Goal: Information Seeking & Learning: Learn about a topic

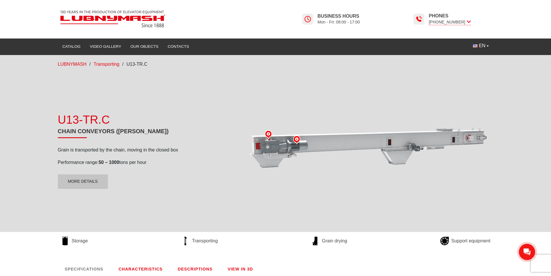
drag, startPoint x: 301, startPoint y: 155, endPoint x: 282, endPoint y: 167, distance: 22.1
click at [282, 167] on div at bounding box center [368, 150] width 251 height 146
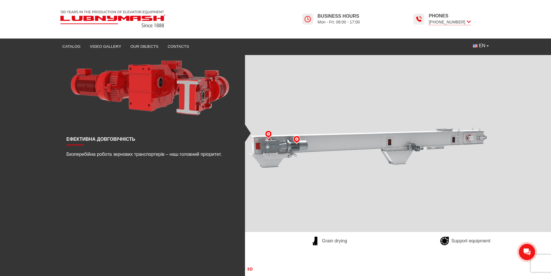
click at [297, 138] on img at bounding box center [297, 139] width 9 height 9
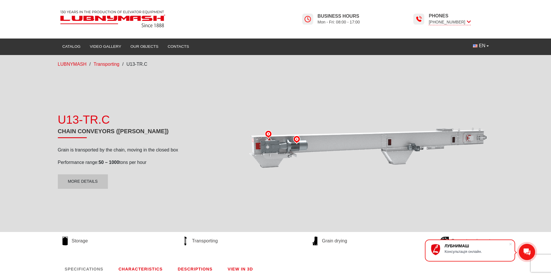
click at [329, 170] on div at bounding box center [368, 150] width 251 height 146
drag, startPoint x: 359, startPoint y: 176, endPoint x: 337, endPoint y: 184, distance: 24.1
click at [337, 184] on div at bounding box center [368, 150] width 251 height 146
click at [74, 181] on link "More details" at bounding box center [83, 181] width 50 height 14
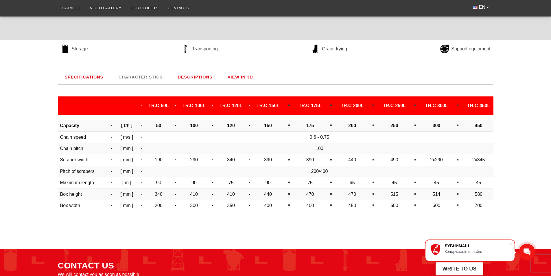
scroll to position [47, 0]
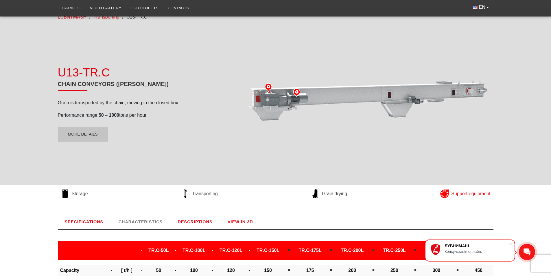
click at [457, 192] on span "Support equipment" at bounding box center [470, 193] width 39 height 6
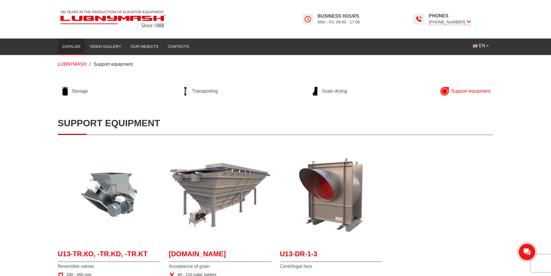
click at [75, 47] on link "Catalog" at bounding box center [71, 46] width 27 height 13
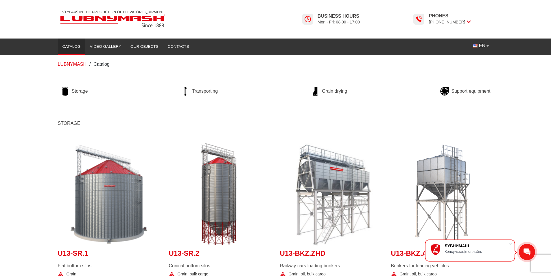
click at [104, 21] on img at bounding box center [113, 19] width 110 height 22
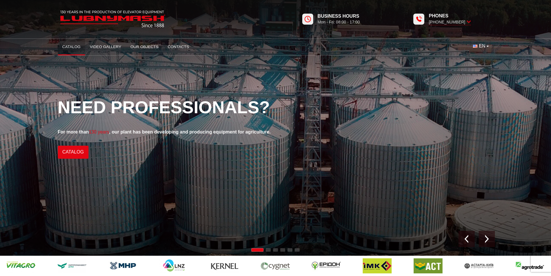
click at [76, 49] on link "Catalog" at bounding box center [71, 47] width 27 height 13
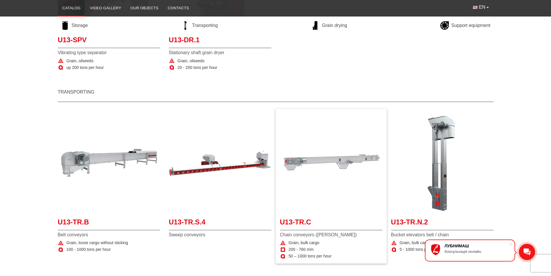
scroll to position [434, 0]
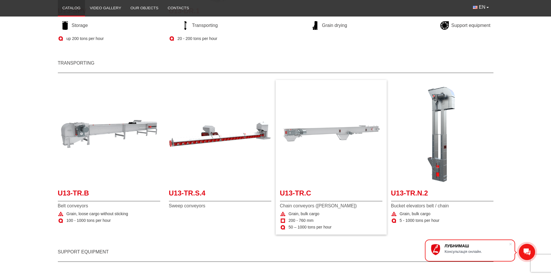
click at [325, 170] on img "More details U13-TR.C" at bounding box center [331, 134] width 102 height 102
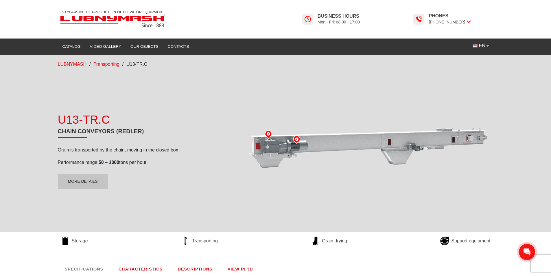
drag, startPoint x: 262, startPoint y: 153, endPoint x: 295, endPoint y: 167, distance: 35.9
click at [298, 166] on div at bounding box center [368, 150] width 251 height 146
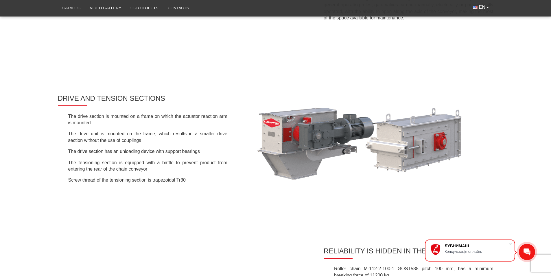
scroll to position [666, 0]
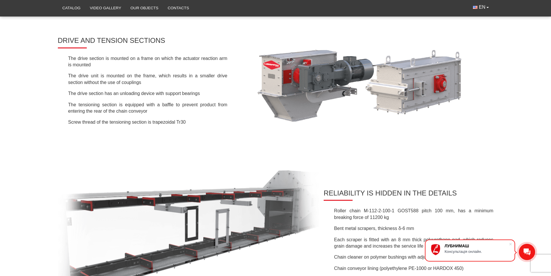
drag, startPoint x: 511, startPoint y: 243, endPoint x: 507, endPoint y: 240, distance: 4.9
click at [511, 243] on span at bounding box center [511, 244] width 6 height 6
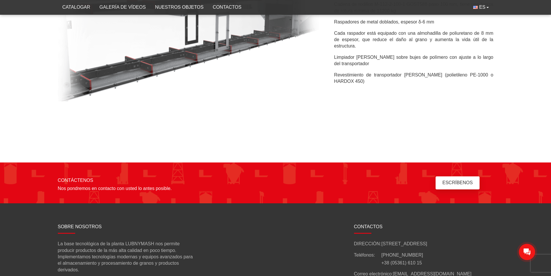
scroll to position [774, 0]
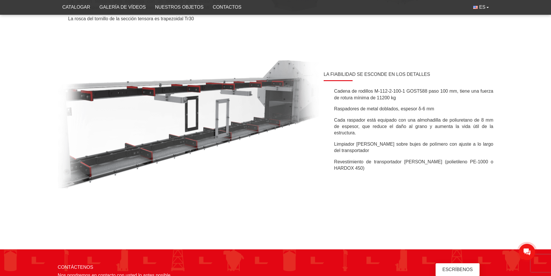
drag, startPoint x: 490, startPoint y: 79, endPoint x: 509, endPoint y: 25, distance: 56.8
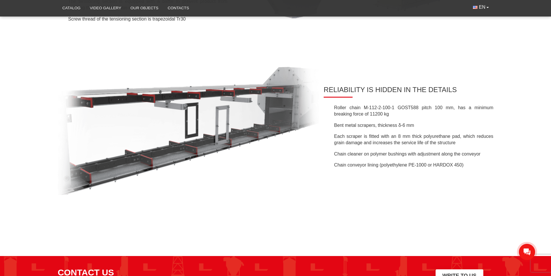
click at [379, 146] on li "Each scraper is fitted with an 8 mm thick polyurethane pad, which reduces grain…" at bounding box center [412, 139] width 161 height 13
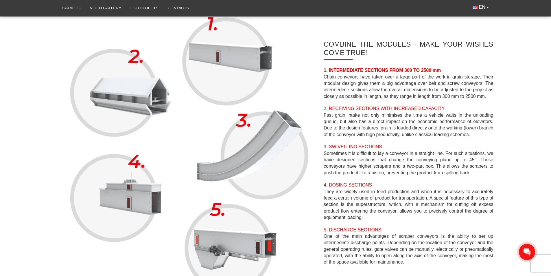
scroll to position [275, 0]
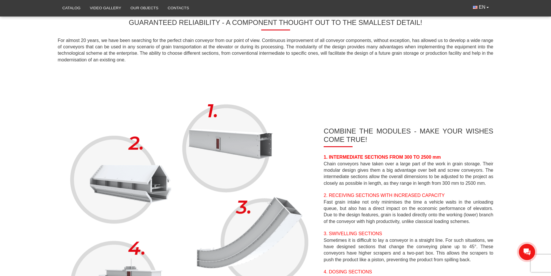
click at [256, 144] on img at bounding box center [189, 242] width 262 height 291
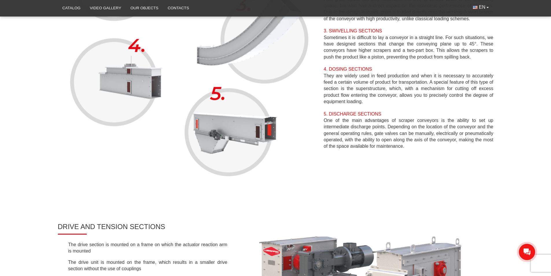
scroll to position [449, 0]
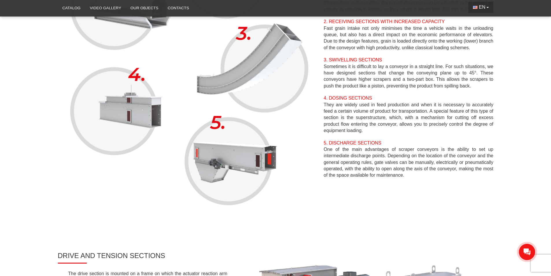
drag, startPoint x: 436, startPoint y: 100, endPoint x: 486, endPoint y: 4, distance: 108.1
click at [486, 4] on button "EN" at bounding box center [481, 7] width 25 height 11
click at [429, 95] on div "COMBINE THE MODULES - MAKE YOUR WISHES COME TRUE! 1. INTERMEDIATE SECTIONS FROM…" at bounding box center [406, 68] width 174 height 231
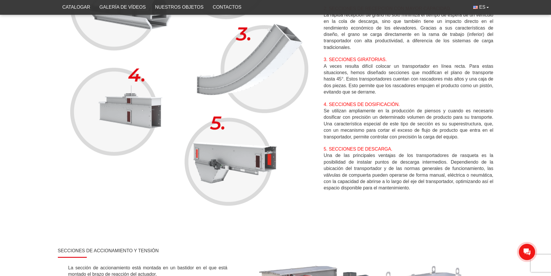
scroll to position [429, 0]
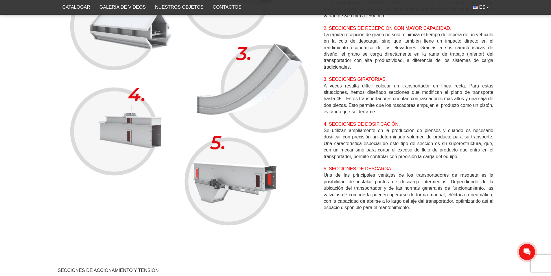
click at [431, 120] on div "COMBINA LOS MÓDULOS - ¡HAZ REALIDAD TUS DESEOS! 1. SECCIONES INTERMEDIAS DE 300…" at bounding box center [406, 89] width 174 height 255
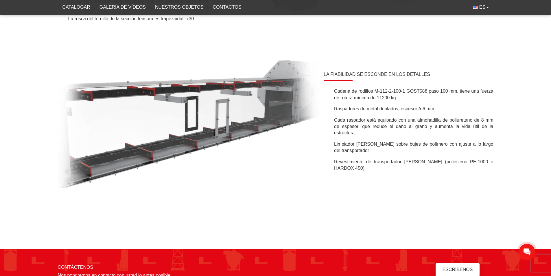
scroll to position [659, 0]
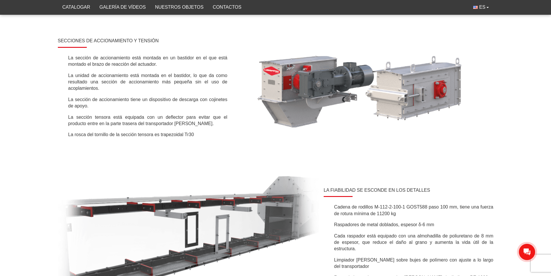
click at [331, 102] on img at bounding box center [363, 89] width 262 height 112
